Goal: Navigation & Orientation: Find specific page/section

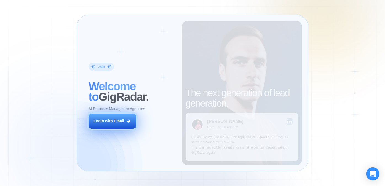
click at [112, 121] on div "Login with Email" at bounding box center [109, 121] width 30 height 5
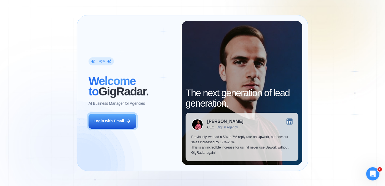
drag, startPoint x: 110, startPoint y: 133, endPoint x: 109, endPoint y: 128, distance: 5.1
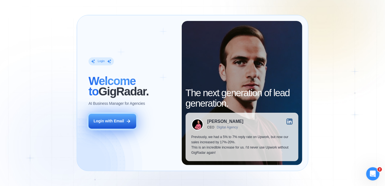
click at [110, 132] on div "Login ‍ Welcome to GigRadar. AI Business Manager for Agencies Login with Email" at bounding box center [132, 93] width 99 height 144
click at [109, 128] on button "Login with Email" at bounding box center [113, 121] width 48 height 15
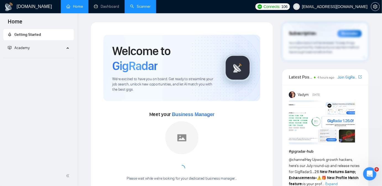
click at [132, 9] on link "Scanner" at bounding box center [140, 6] width 20 height 5
